Goal: Task Accomplishment & Management: Use online tool/utility

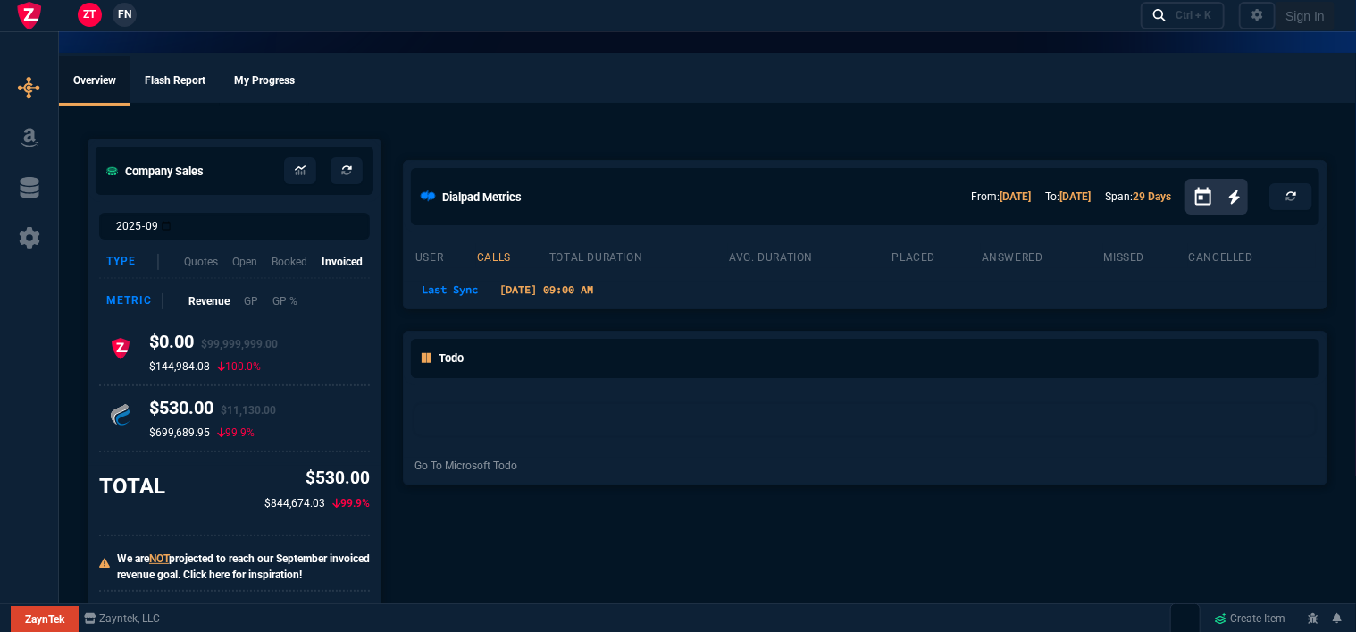
select select "12: [PERSON_NAME]"
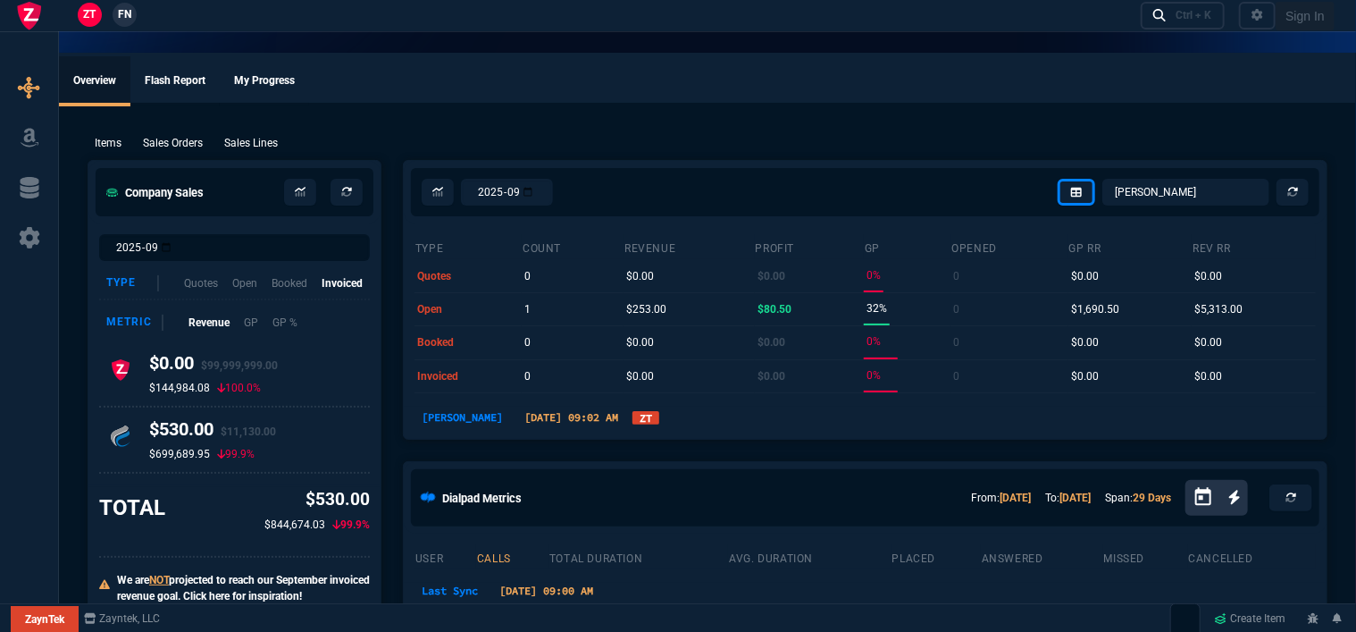
type input "100"
type input "995"
type input "1260.57"
type input "22"
type input "190"
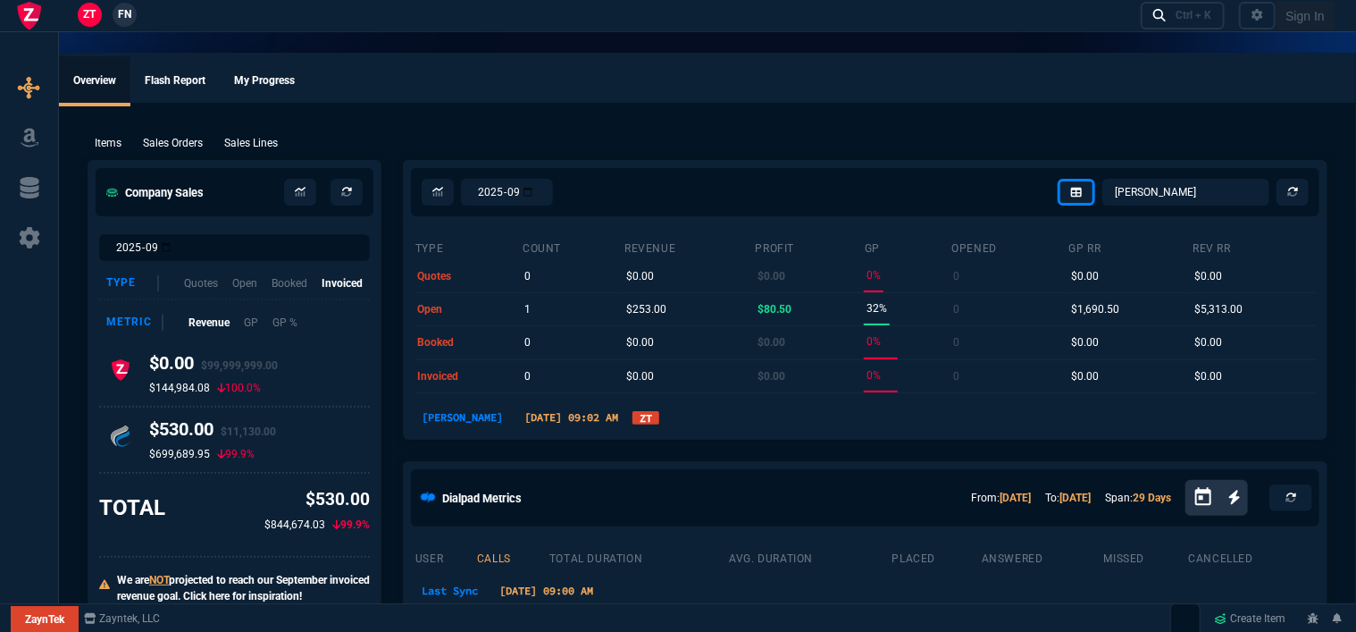
type input "1178.09"
type input "11"
type input "135"
type input "1908.52"
type input "18"
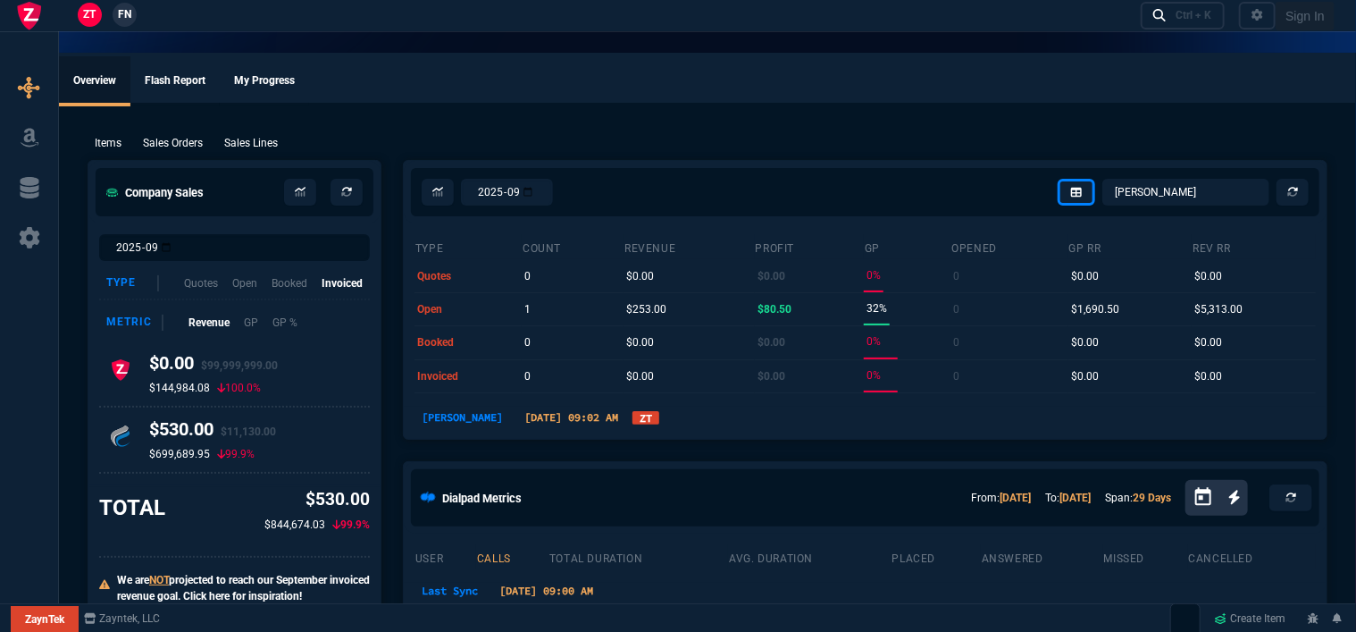
type input "211"
type input "1746.35"
type input "100"
type input "2085"
type input "2844.07"
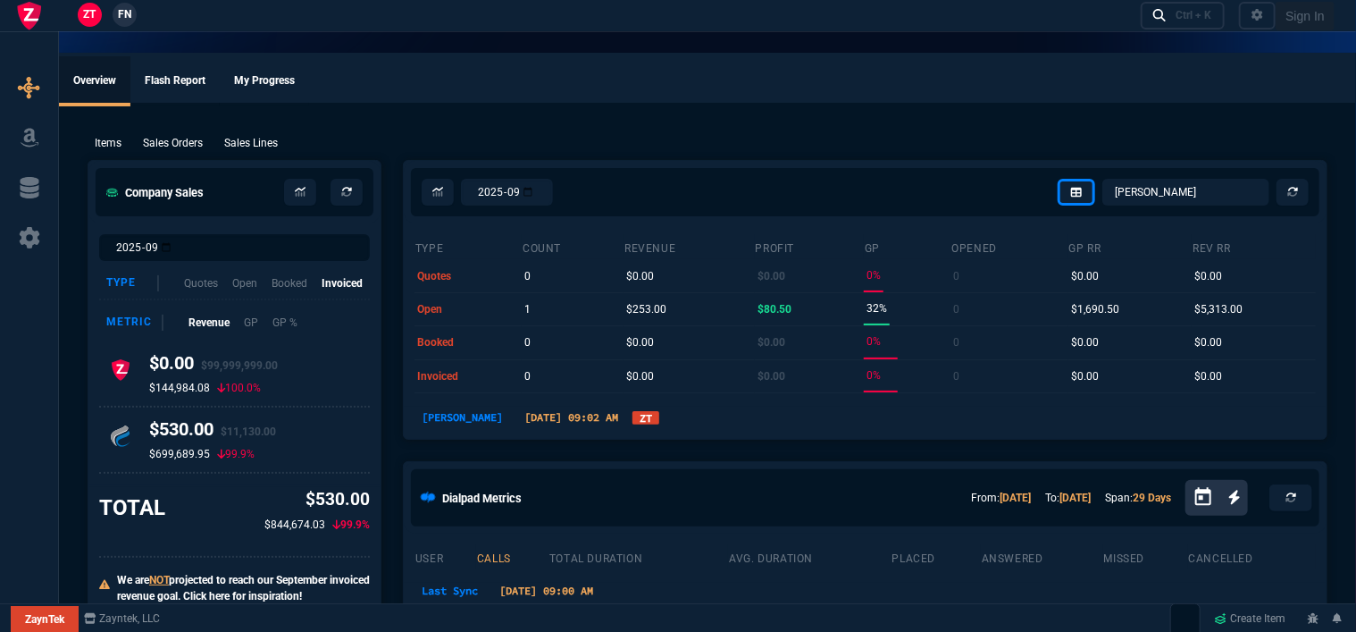
type input "100"
type input "1665"
type input "2494.8"
type input "13"
type input "361"
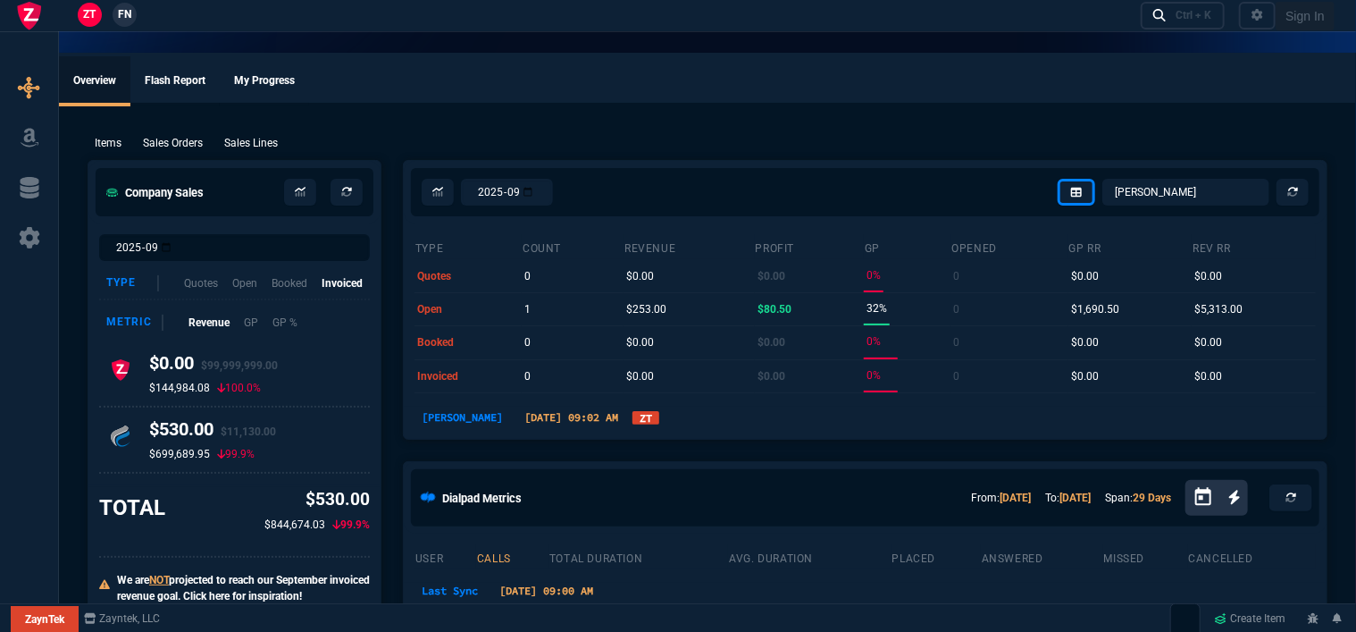
type input "3548.15"
type input "20"
type input "715"
type input "4041.58"
type input "3"
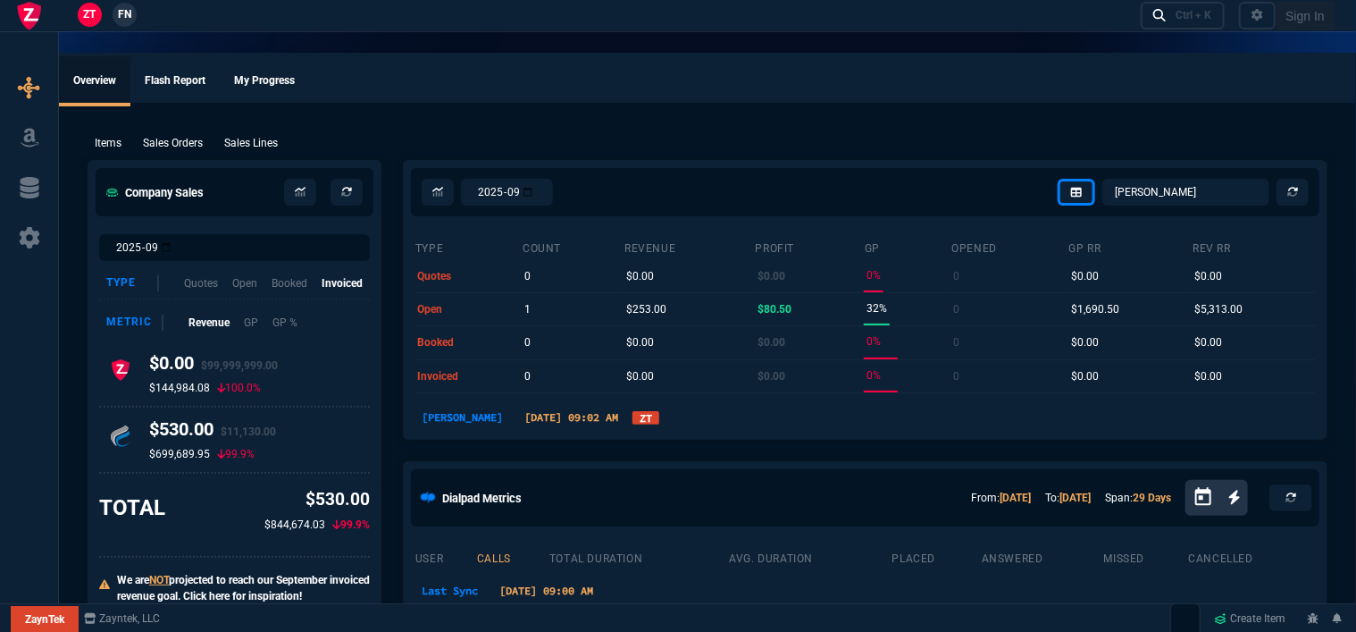
type input "12"
type input "699"
type input "11"
type input "88"
type input "1049"
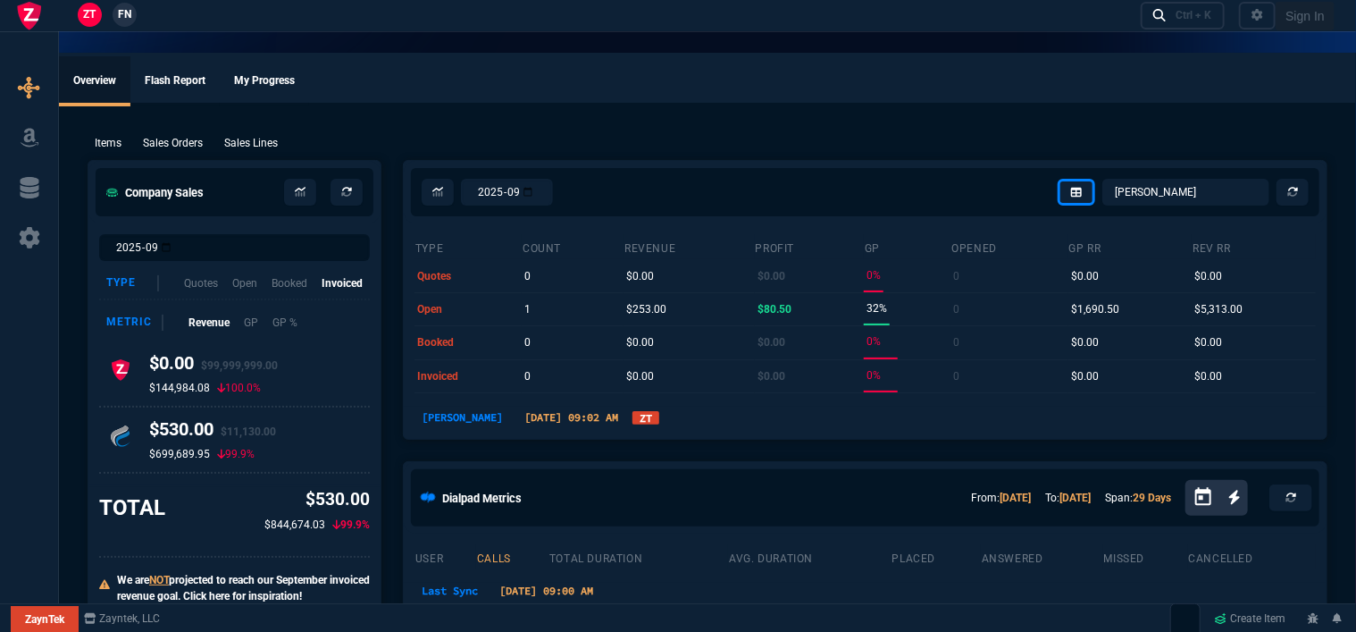
type input "2"
type input "33"
type input "1999"
type input "10"
type input "121"
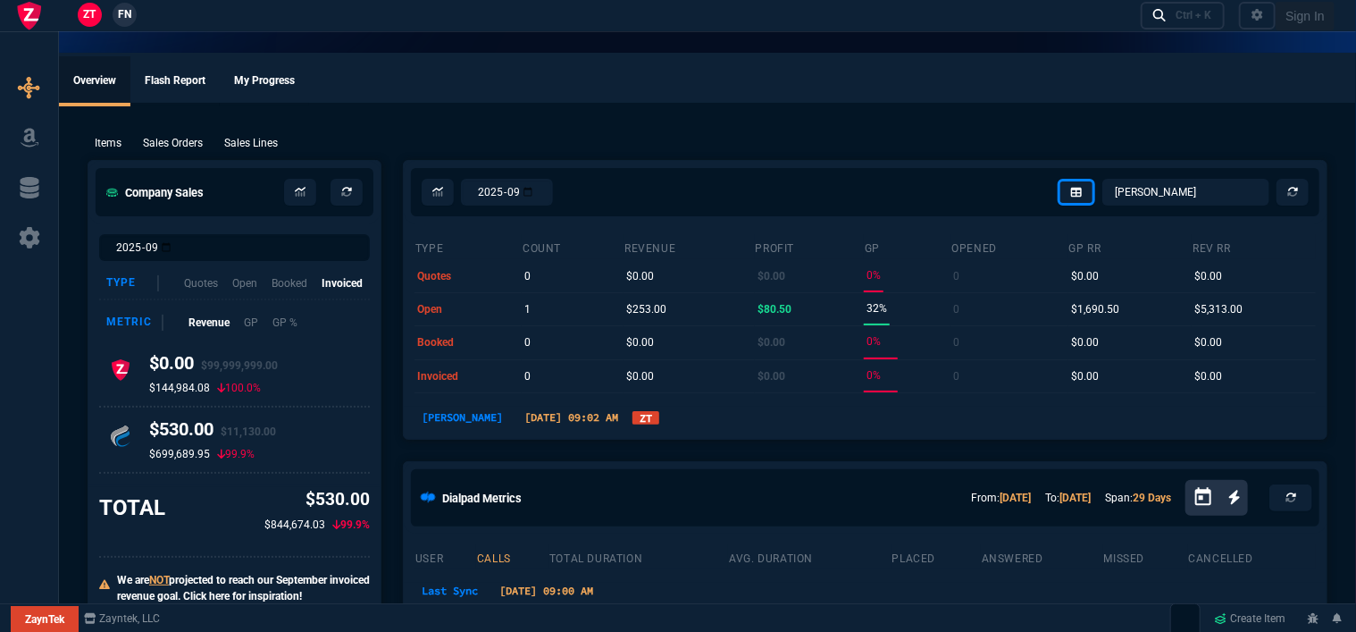
type input "1649"
type input "3"
type input "75"
type input "4352.04"
type input "2"
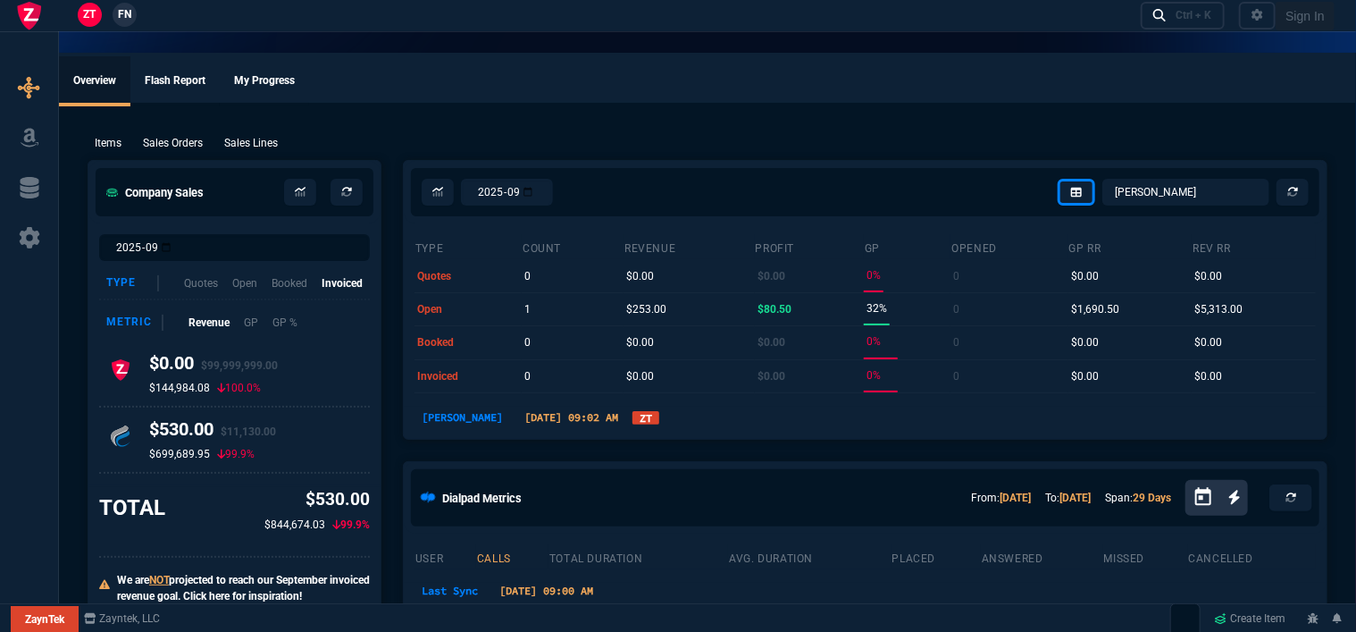
type input "59"
type input "4964.65"
type input "0"
type input "6409.36"
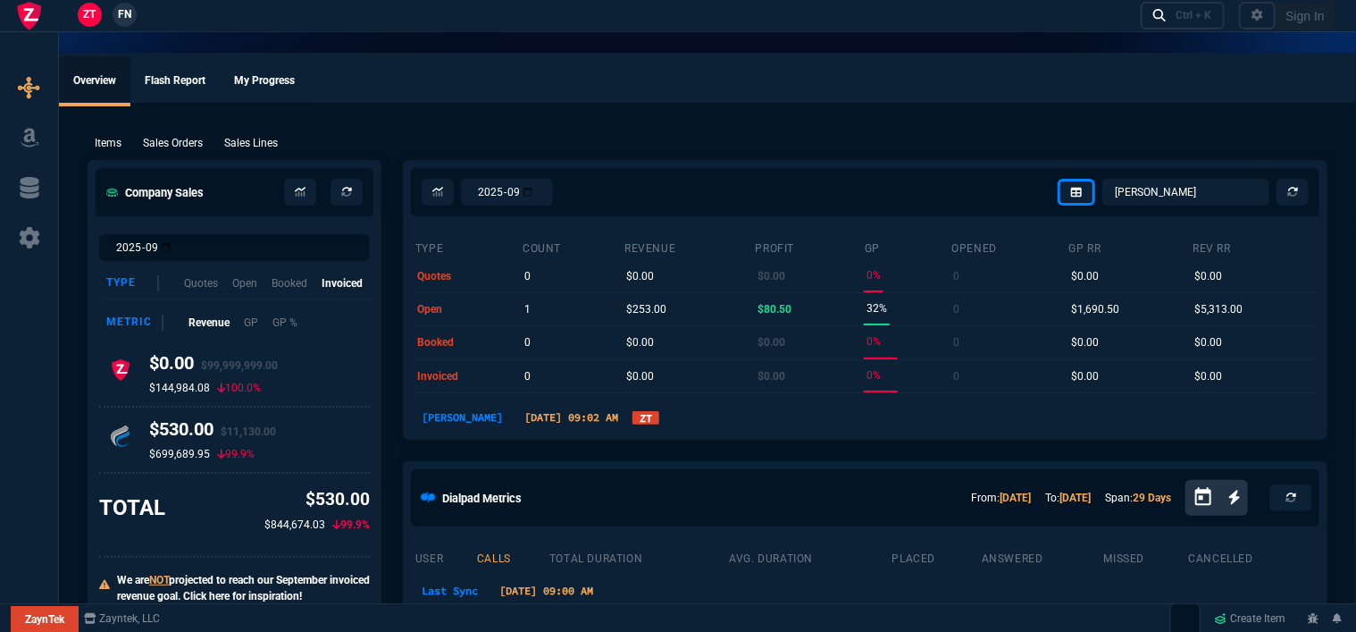
type input "21"
type input "28"
type input "33"
type input "34"
type input "27"
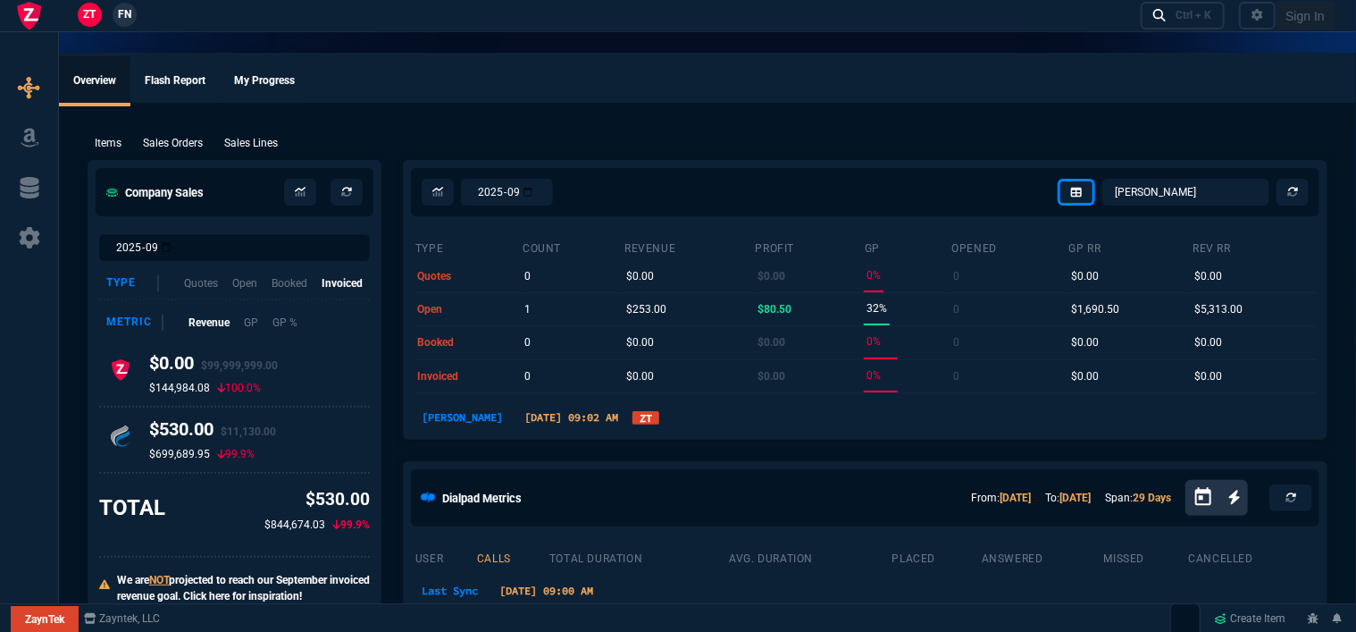
type input "33"
type input "24"
type input "10"
type input "33"
type input "26"
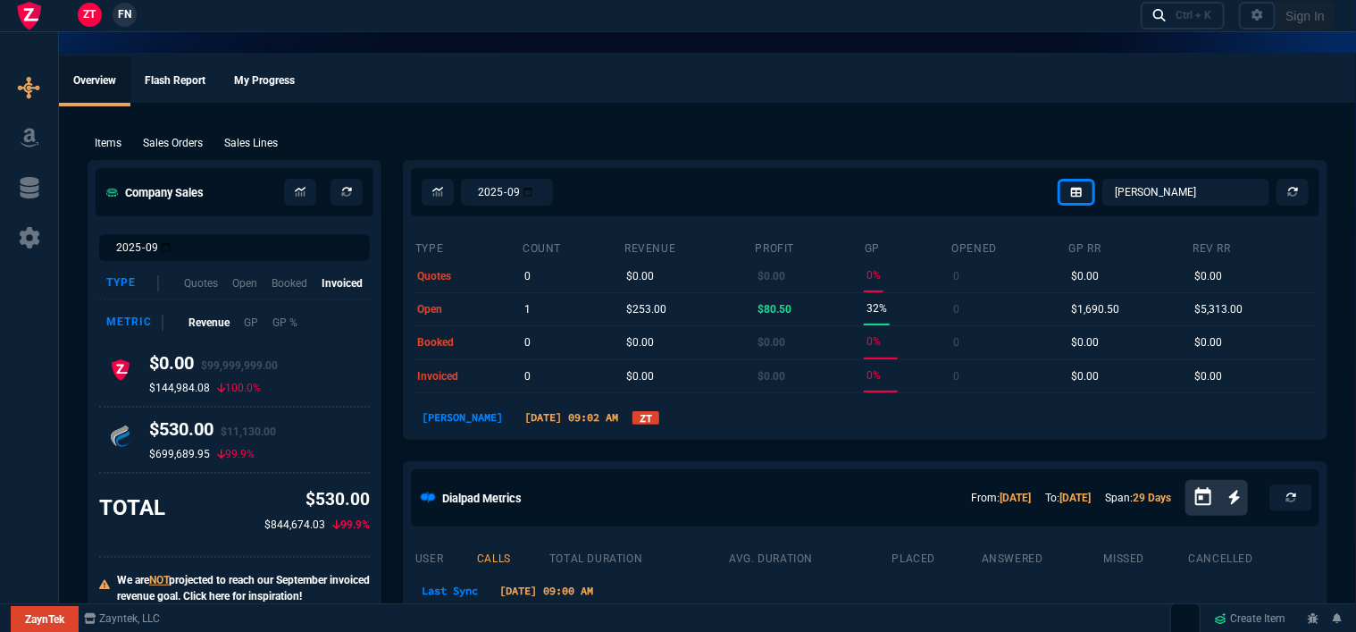
type input "33"
type input "27"
type input "33"
type input "26"
type input "100"
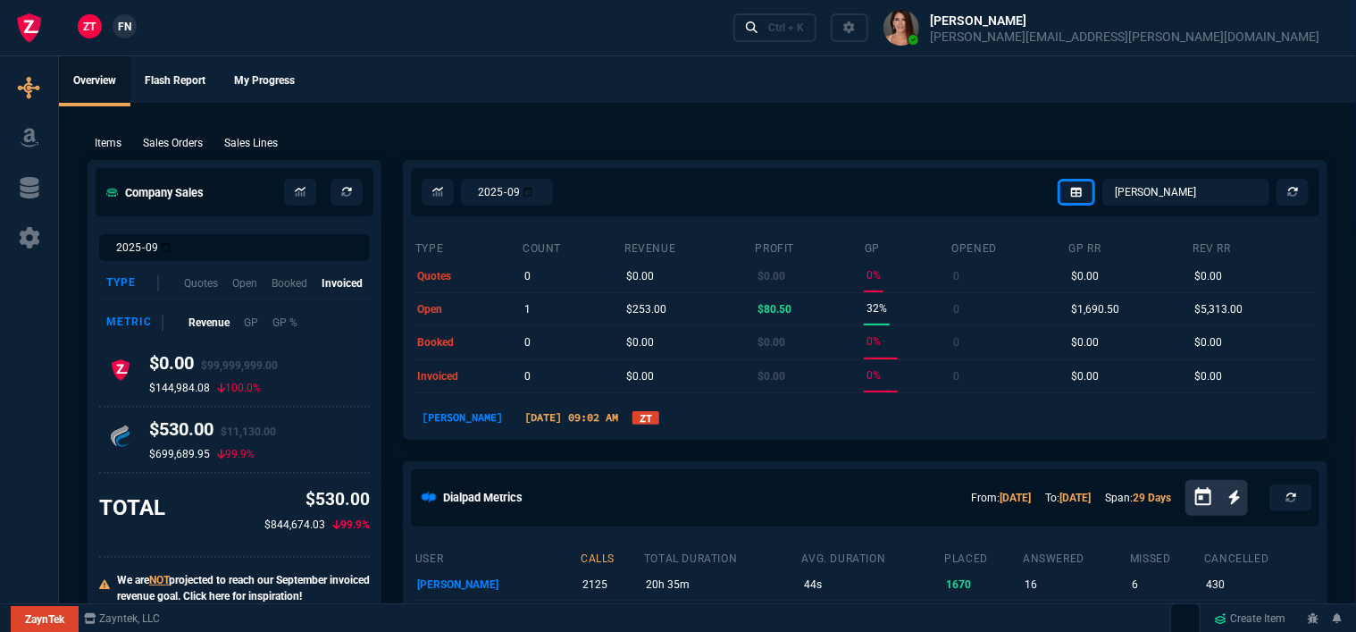
click at [1204, 498] on icon "Open calendar" at bounding box center [1203, 497] width 16 height 18
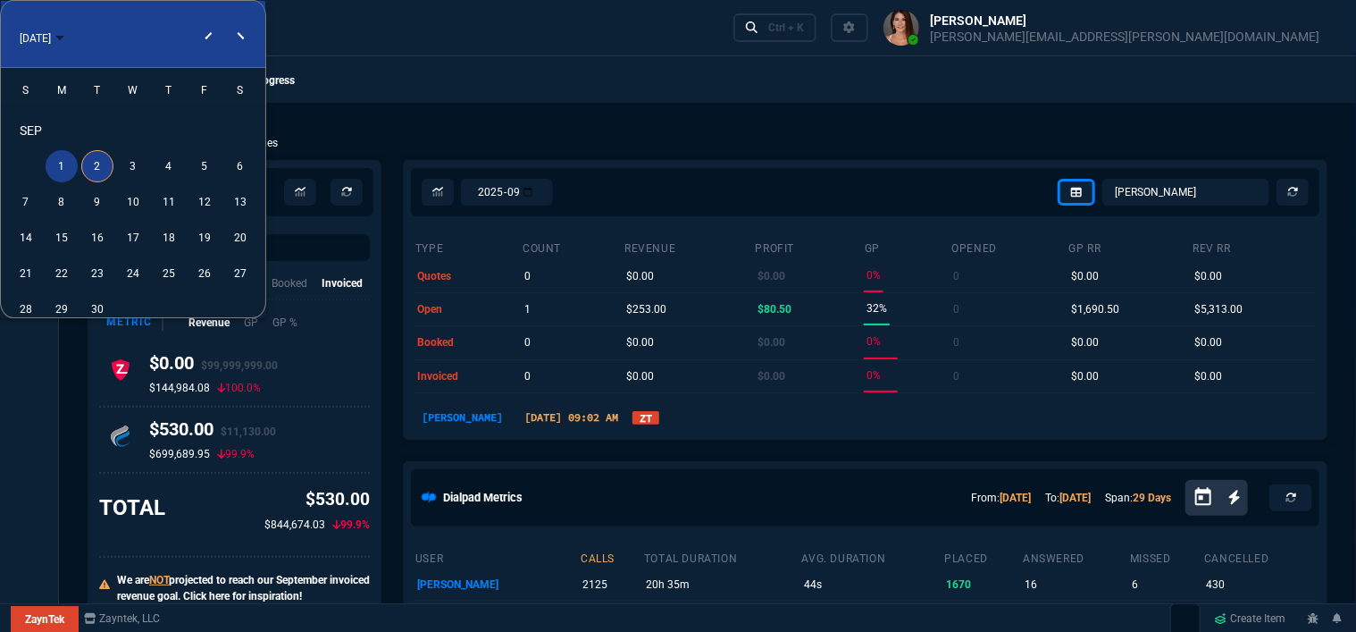
click at [65, 163] on div "1" at bounding box center [62, 166] width 32 height 32
click at [96, 307] on div "30" at bounding box center [97, 309] width 32 height 32
